Goal: Task Accomplishment & Management: Use online tool/utility

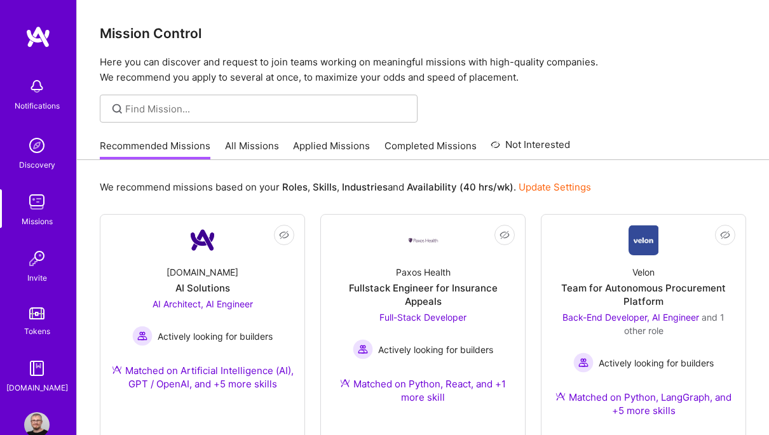
click at [257, 145] on link "All Missions" at bounding box center [252, 149] width 54 height 21
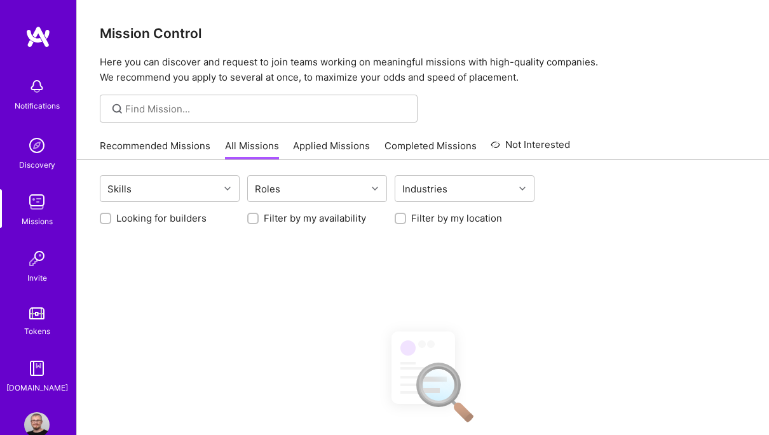
click at [113, 213] on div "Looking for builders" at bounding box center [170, 218] width 140 height 13
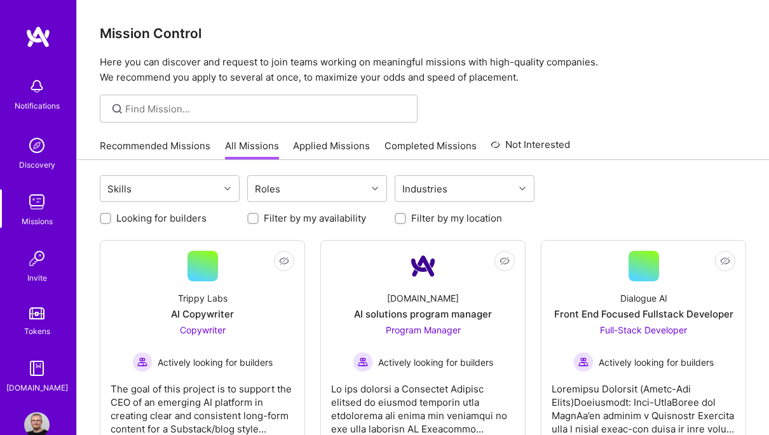
click at [105, 220] on input "Looking for builders" at bounding box center [106, 219] width 9 height 9
checkbox input "true"
click at [397, 220] on input "Filter by my location" at bounding box center [401, 219] width 9 height 9
checkbox input "true"
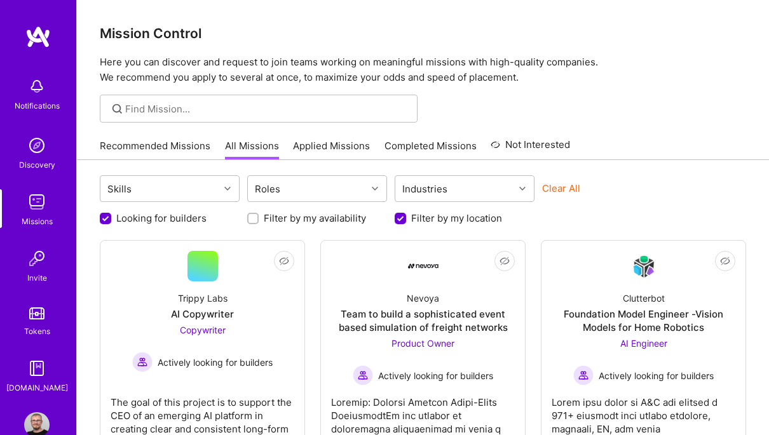
click at [345, 147] on link "Applied Missions" at bounding box center [331, 149] width 77 height 21
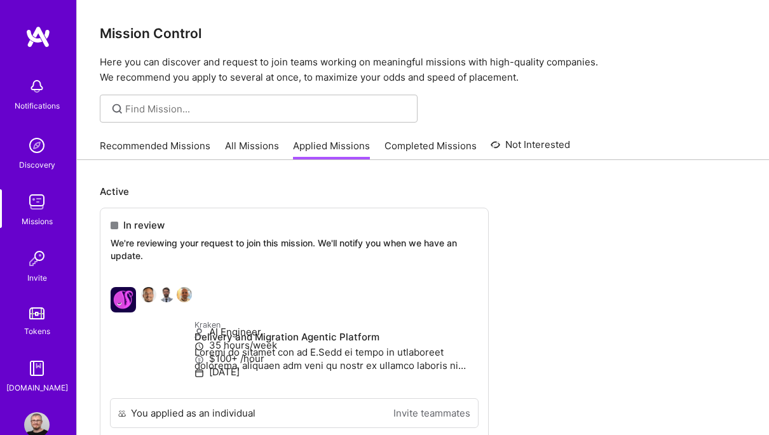
click at [236, 144] on link "All Missions" at bounding box center [252, 149] width 54 height 21
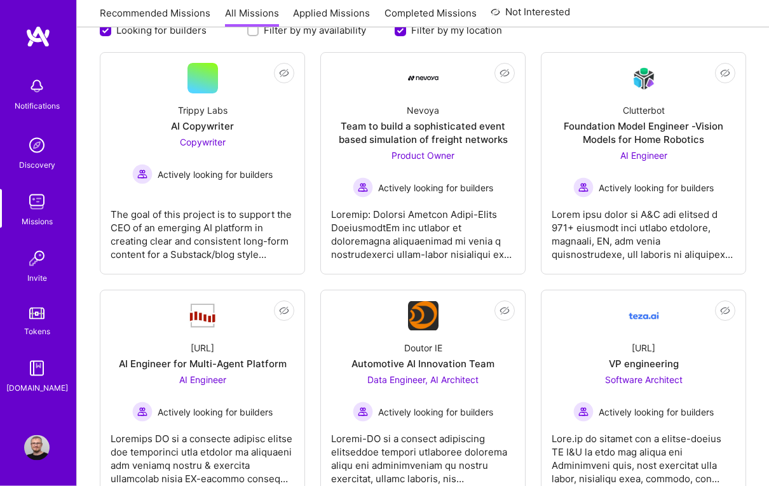
scroll to position [191, 0]
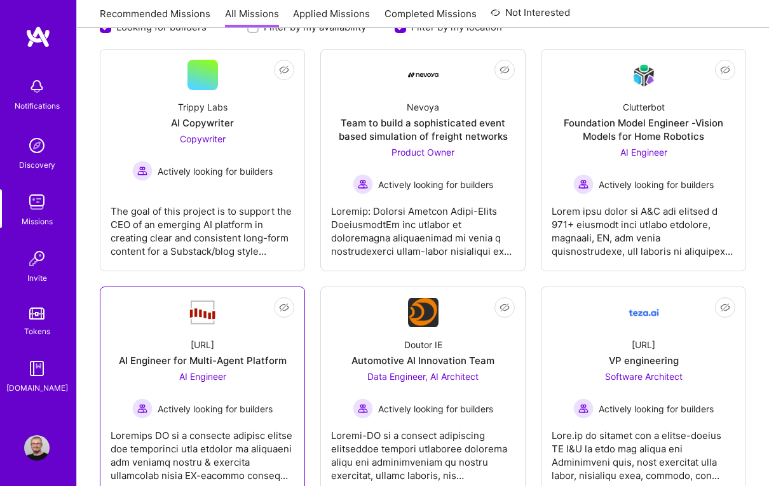
click at [205, 363] on div "AI Engineer for Multi-Agent Platform" at bounding box center [203, 360] width 168 height 13
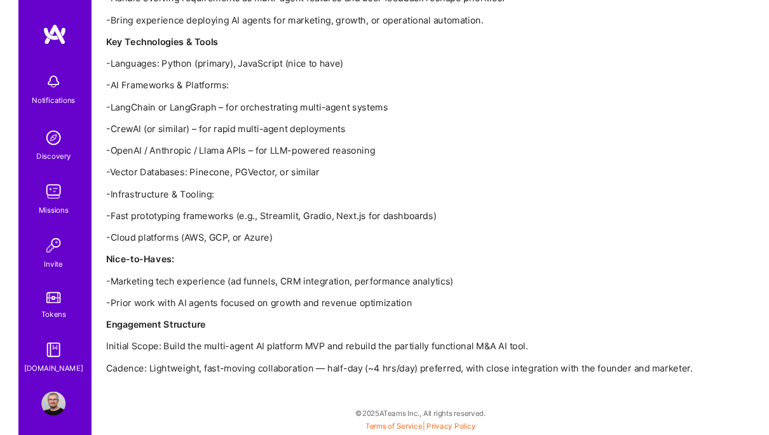
scroll to position [1452, 0]
